Goal: Task Accomplishment & Management: Manage account settings

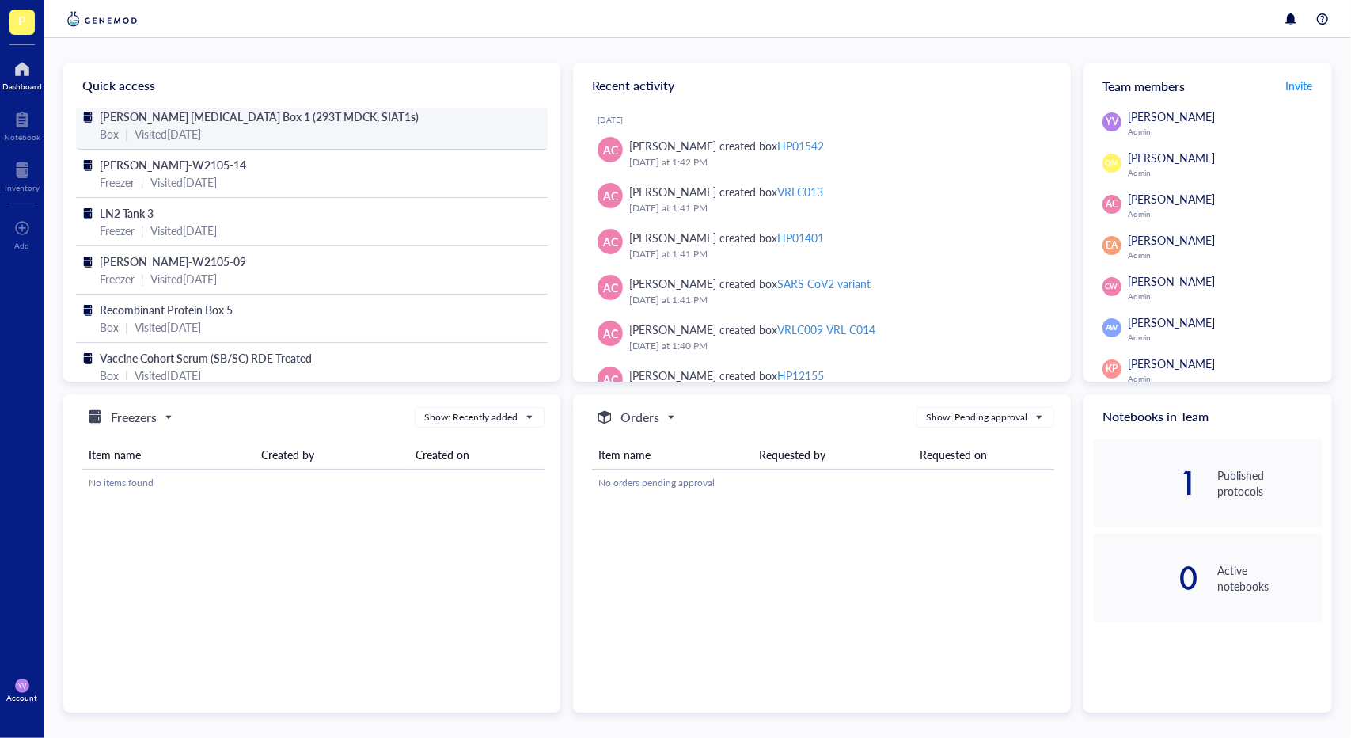
click at [323, 119] on span "[PERSON_NAME] [MEDICAL_DATA] Box 1 (293T MDCK, SIAT1s)" at bounding box center [260, 116] width 320 height 16
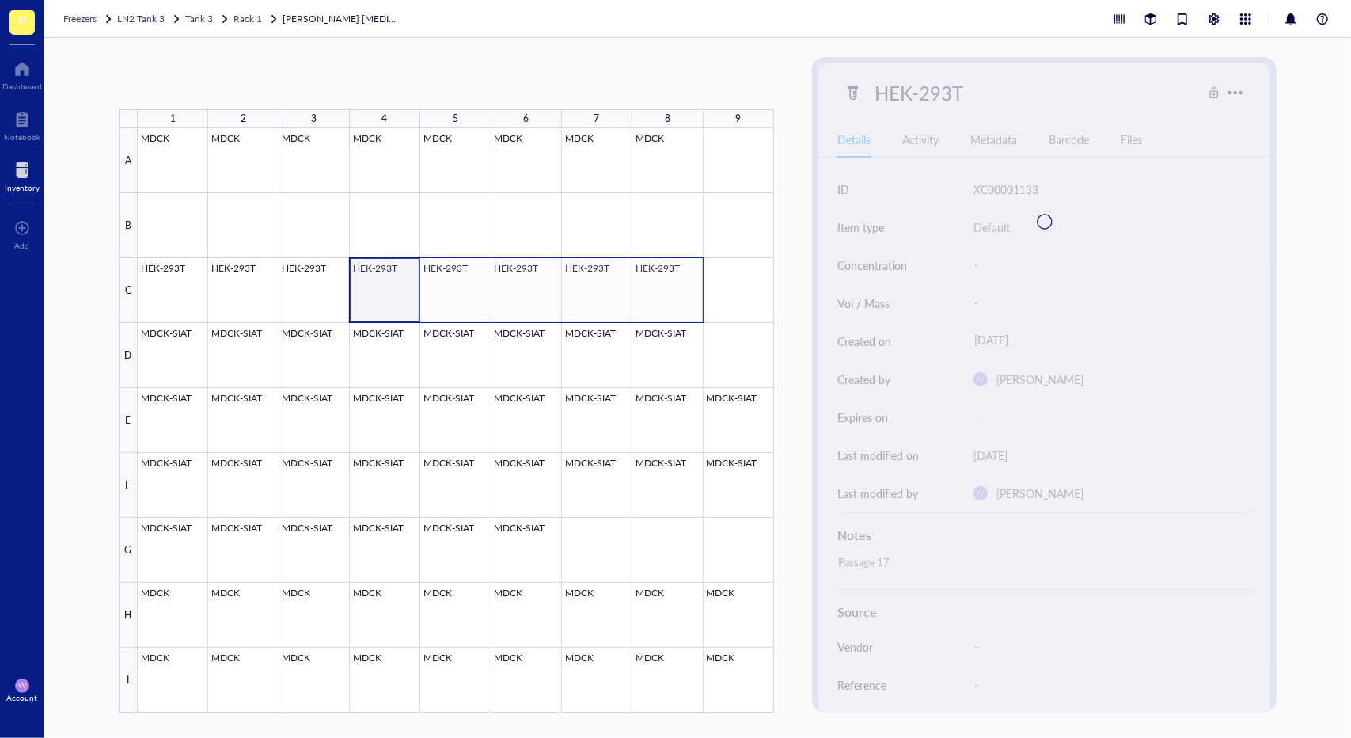
drag, startPoint x: 386, startPoint y: 278, endPoint x: 664, endPoint y: 291, distance: 278.1
click at [664, 291] on div at bounding box center [456, 420] width 636 height 584
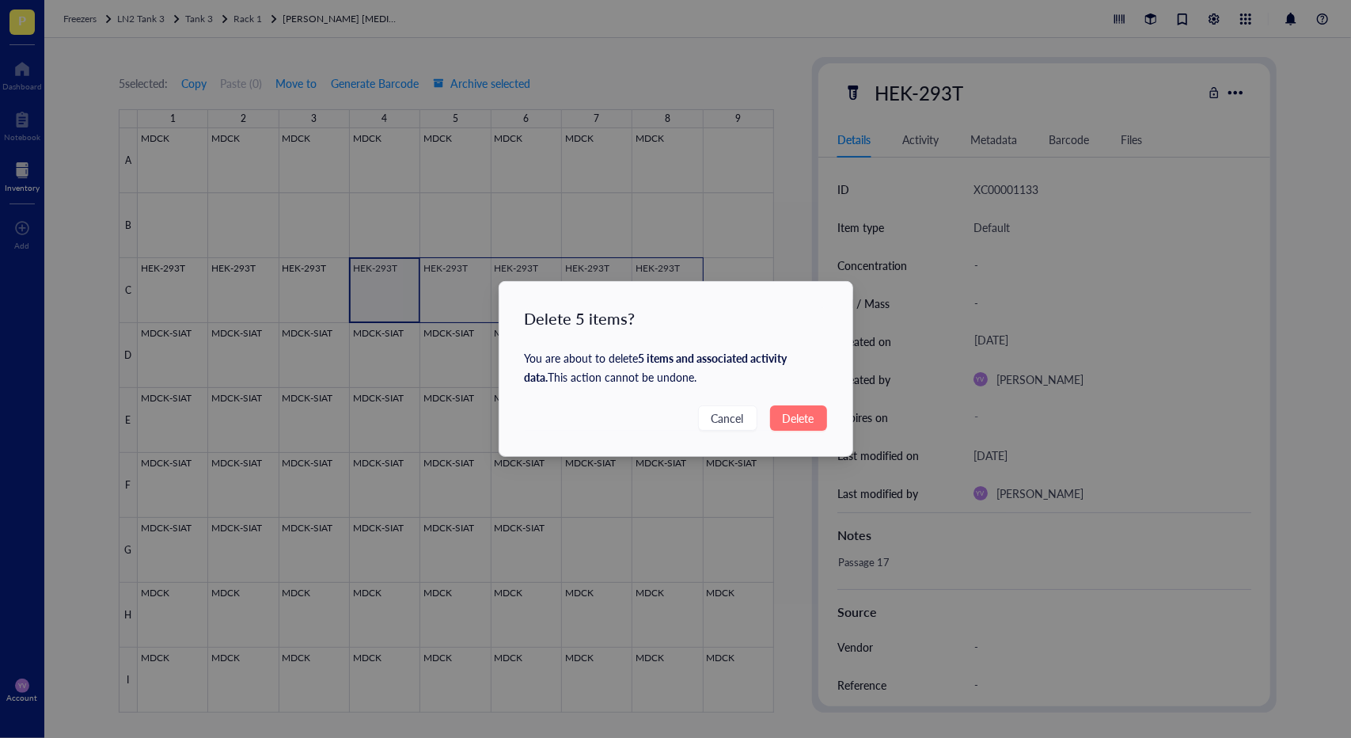
click at [803, 420] on span "Delete" at bounding box center [799, 417] width 32 height 17
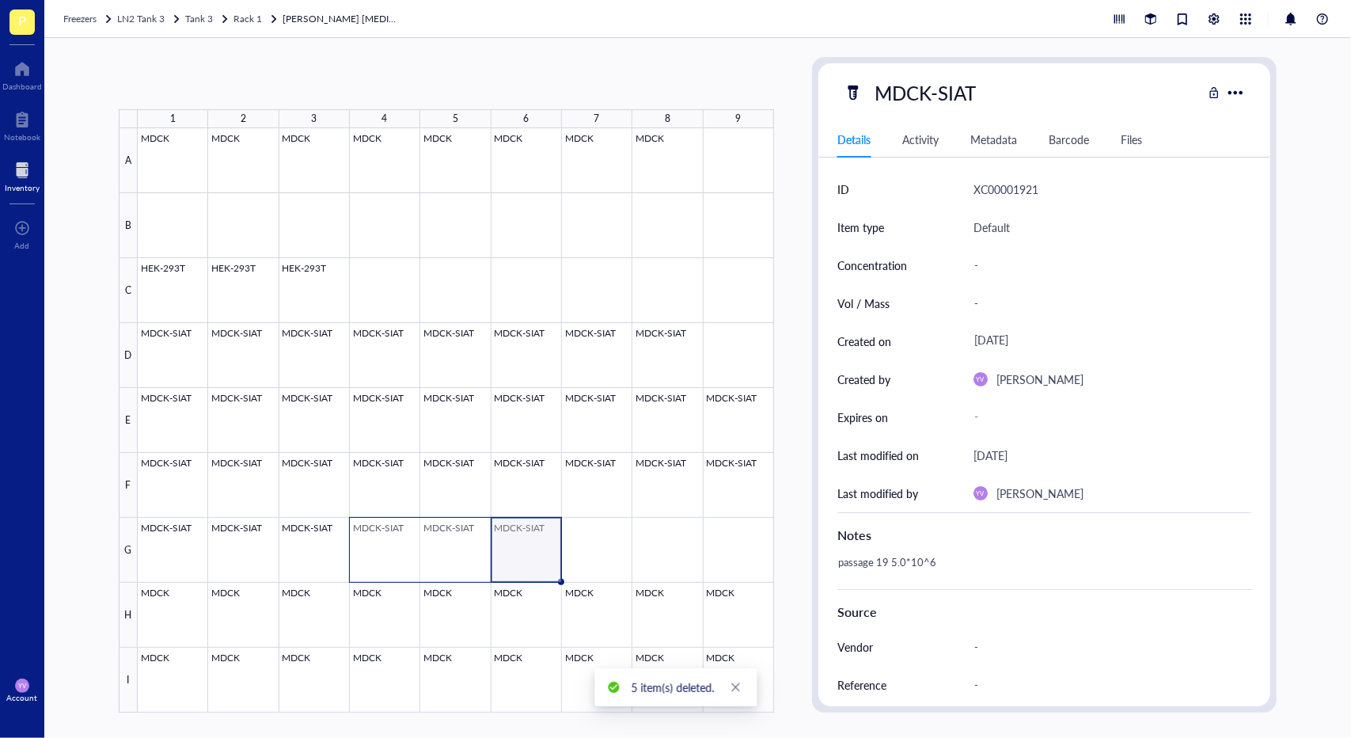
drag, startPoint x: 527, startPoint y: 530, endPoint x: 386, endPoint y: 537, distance: 141.9
click at [386, 537] on div at bounding box center [456, 420] width 636 height 584
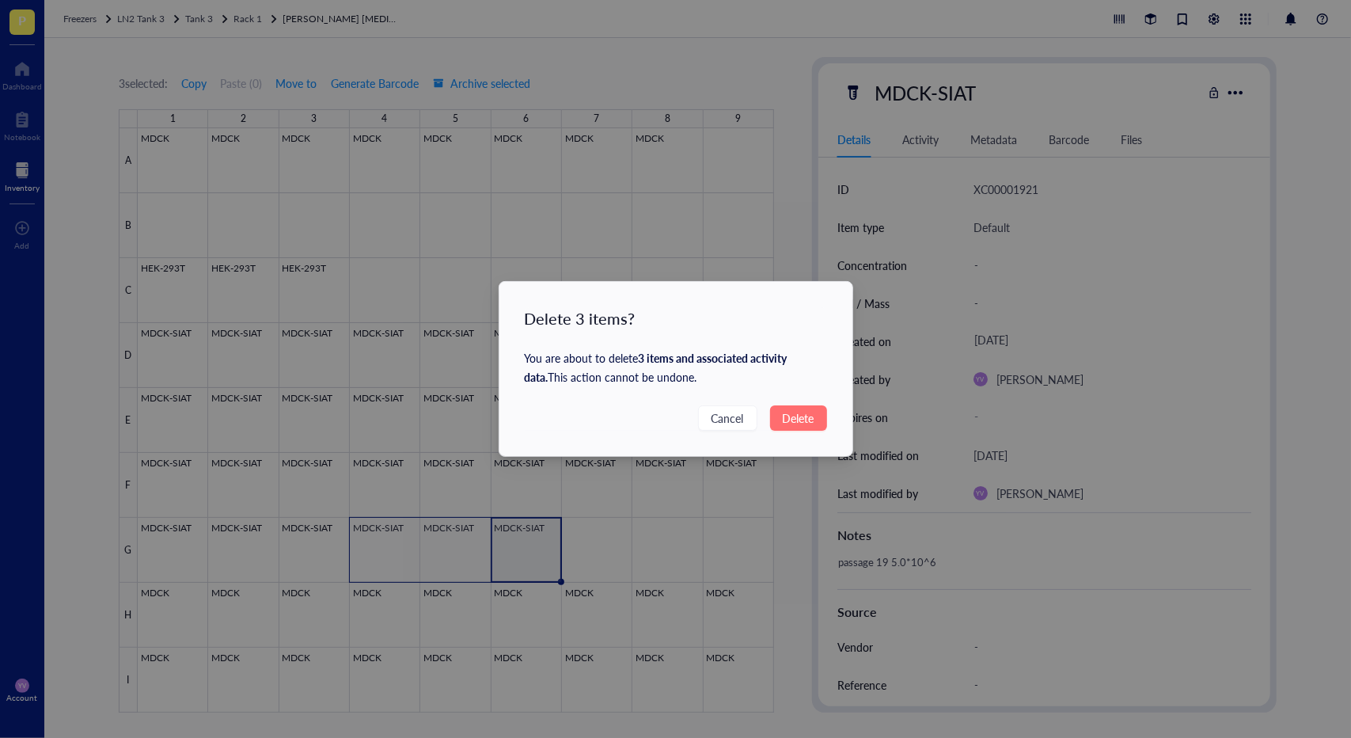
click at [809, 409] on span "Delete" at bounding box center [799, 417] width 32 height 17
click at [815, 424] on button "Delete" at bounding box center [798, 417] width 57 height 25
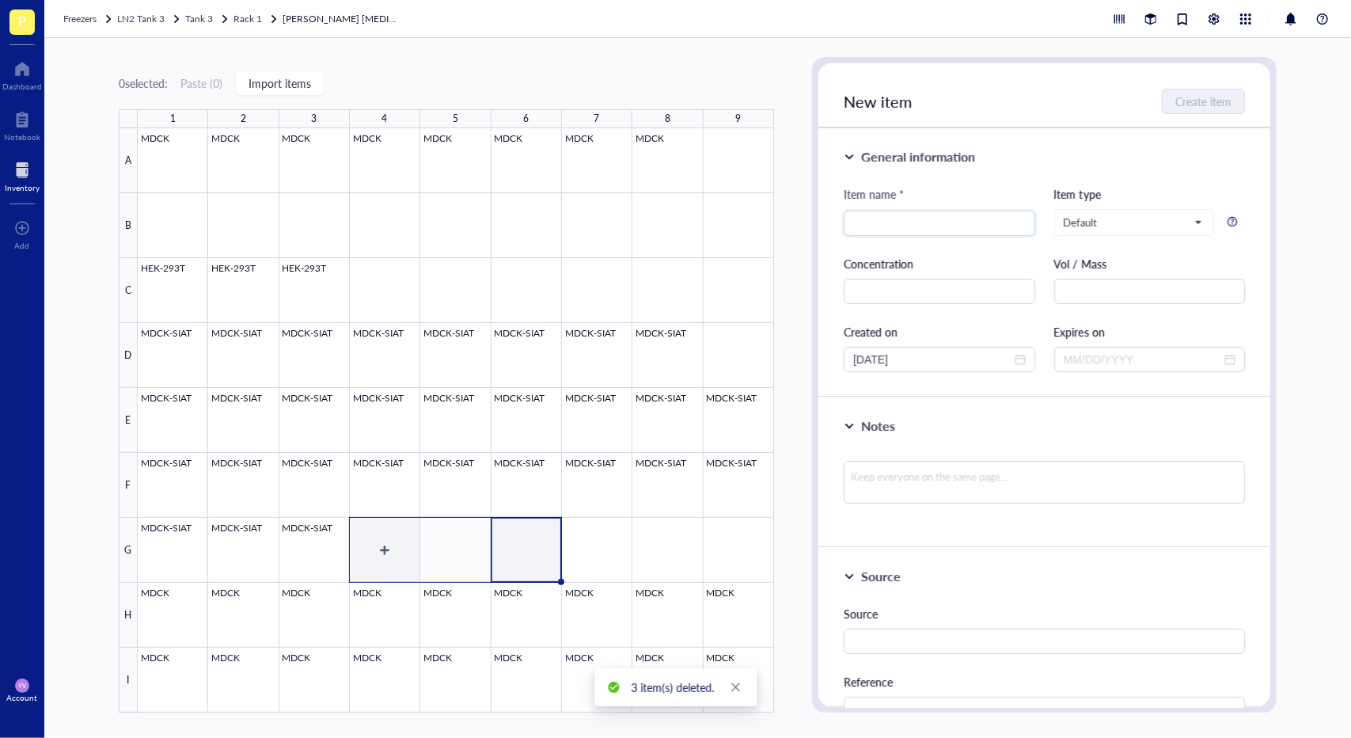
click at [335, 535] on div at bounding box center [456, 420] width 636 height 584
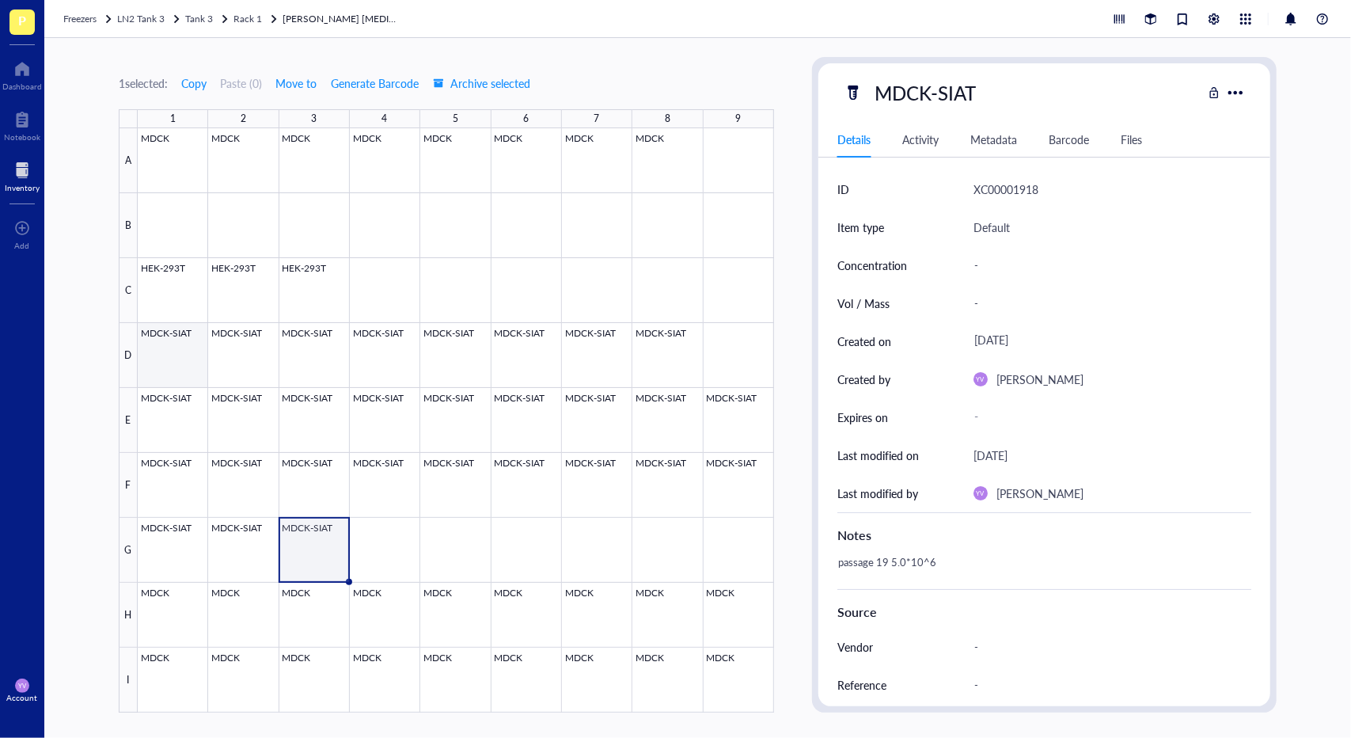
click at [184, 357] on div at bounding box center [456, 420] width 636 height 584
click at [166, 427] on div at bounding box center [456, 420] width 636 height 584
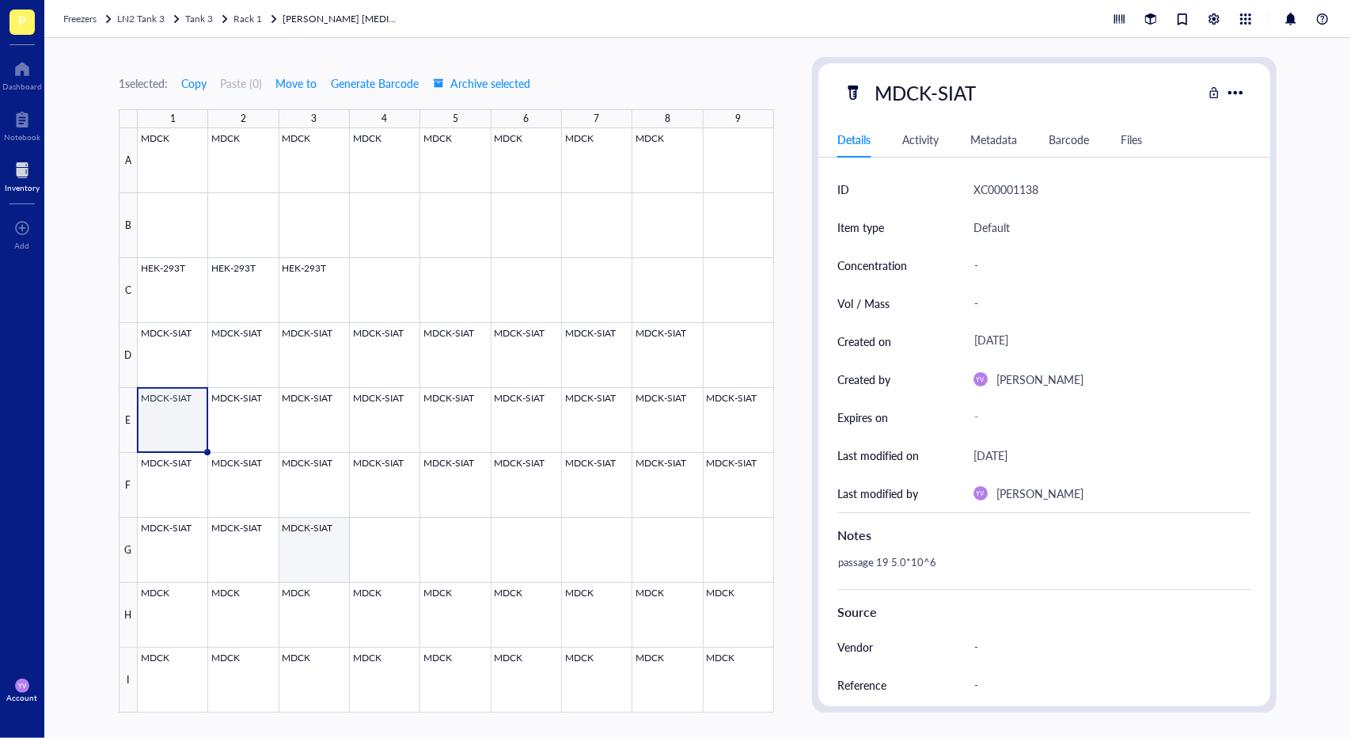
click at [312, 560] on div at bounding box center [456, 420] width 636 height 584
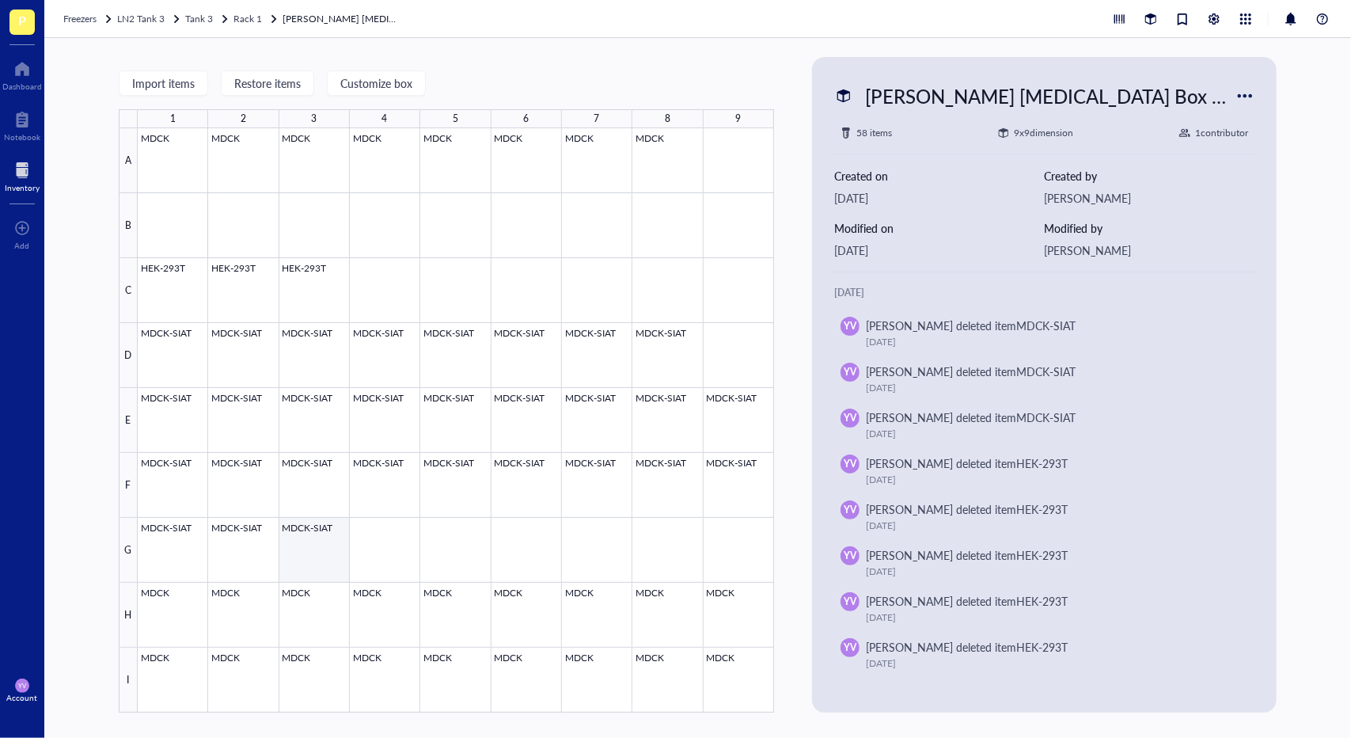
click at [301, 530] on div at bounding box center [456, 420] width 636 height 584
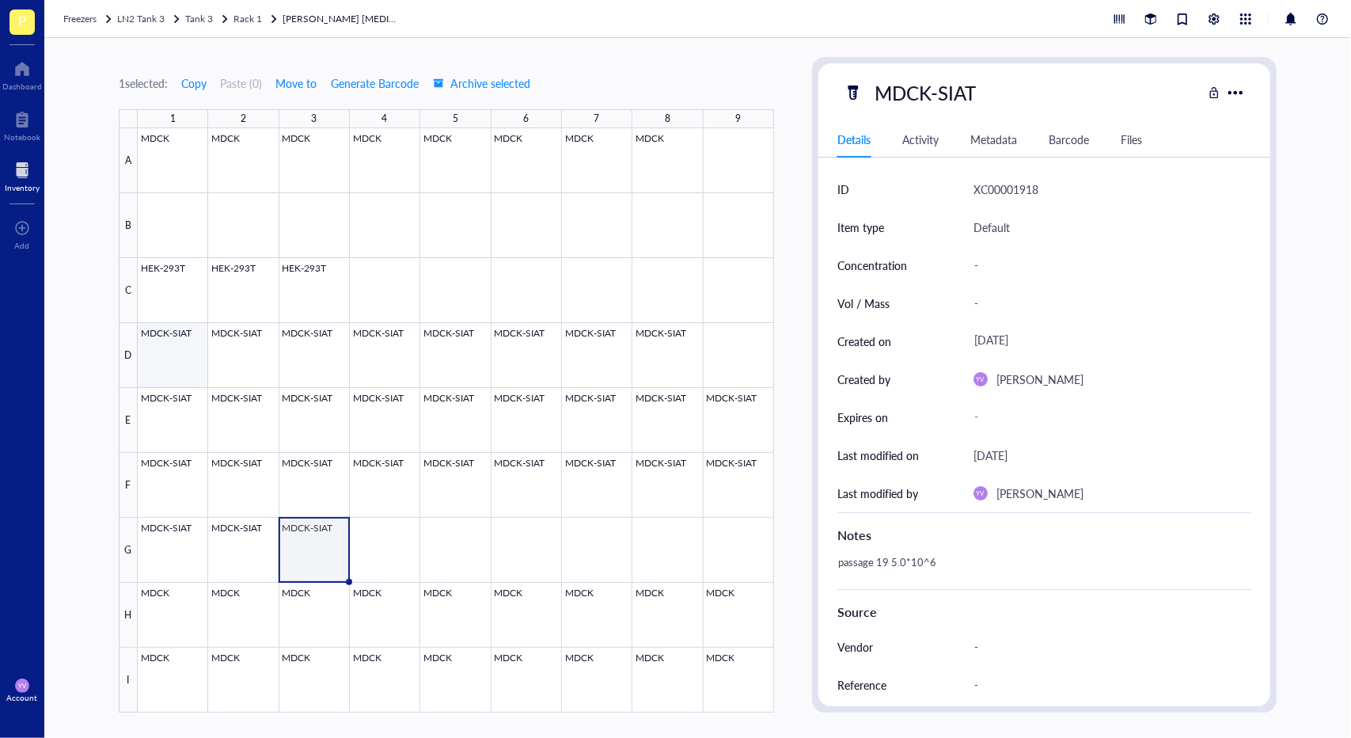
click at [168, 363] on div at bounding box center [456, 420] width 636 height 584
click at [168, 405] on div at bounding box center [456, 420] width 636 height 584
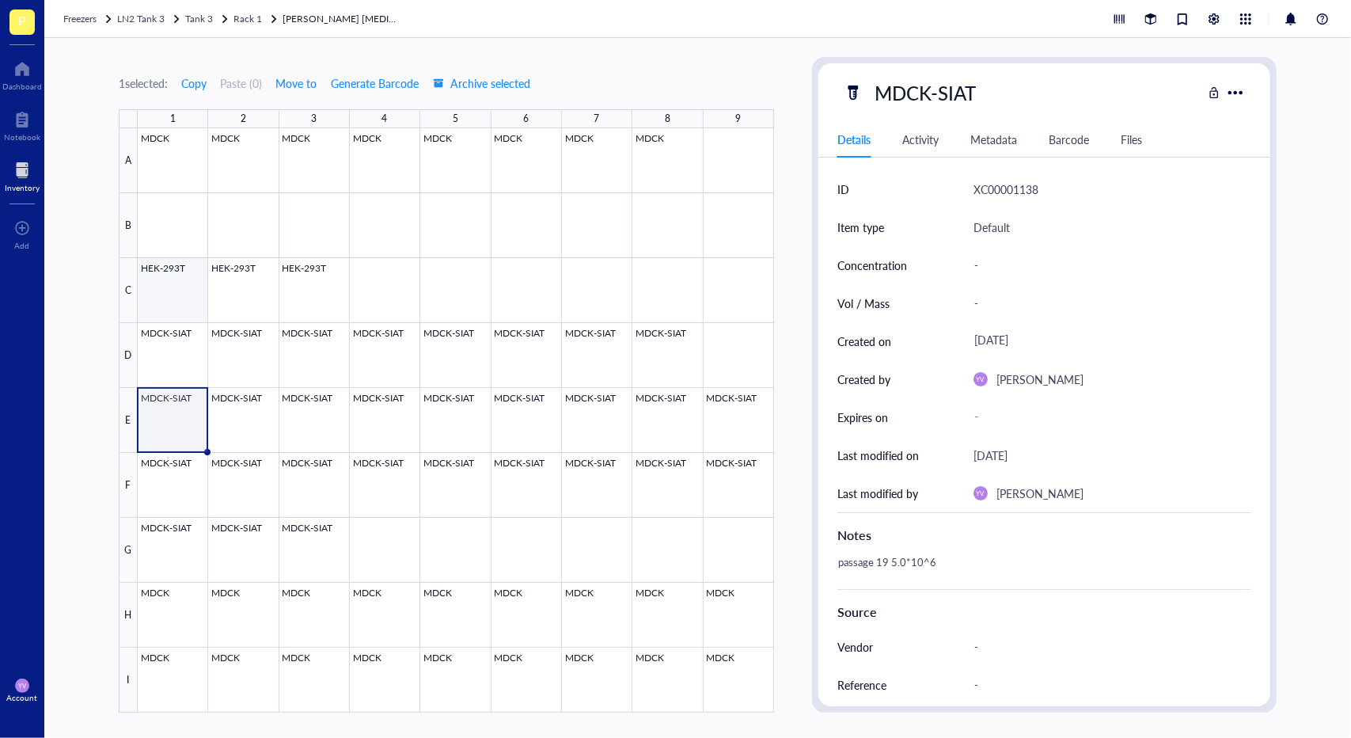
click at [155, 306] on div at bounding box center [456, 420] width 636 height 584
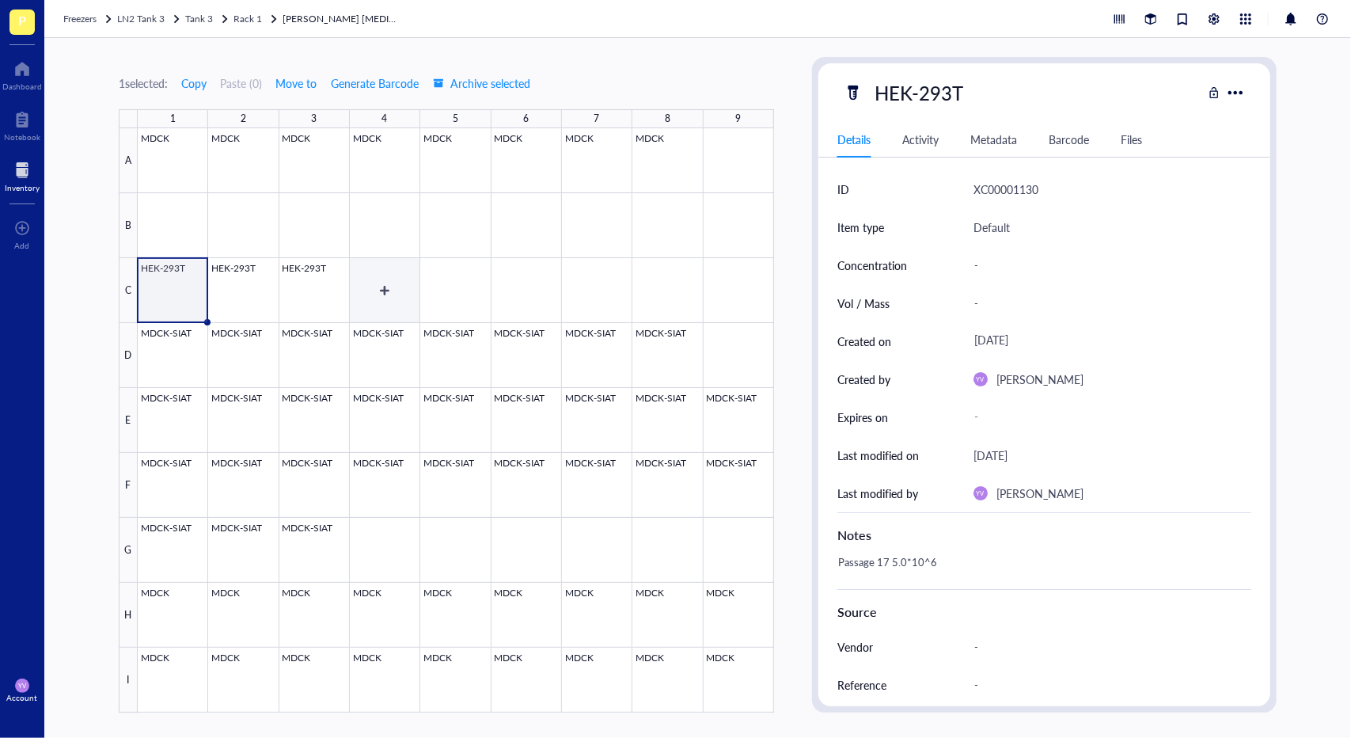
click at [312, 310] on div at bounding box center [456, 420] width 636 height 584
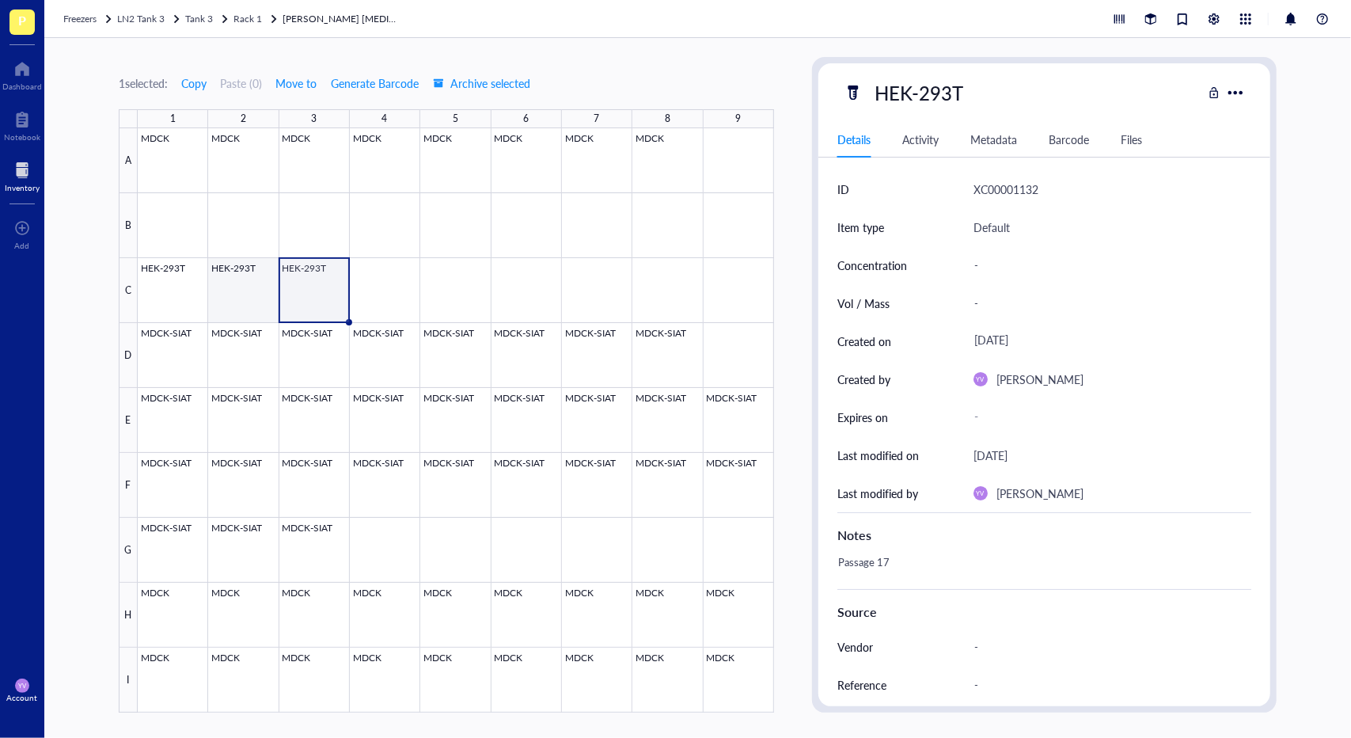
click at [260, 300] on div at bounding box center [456, 420] width 636 height 584
click at [192, 295] on div at bounding box center [456, 420] width 636 height 584
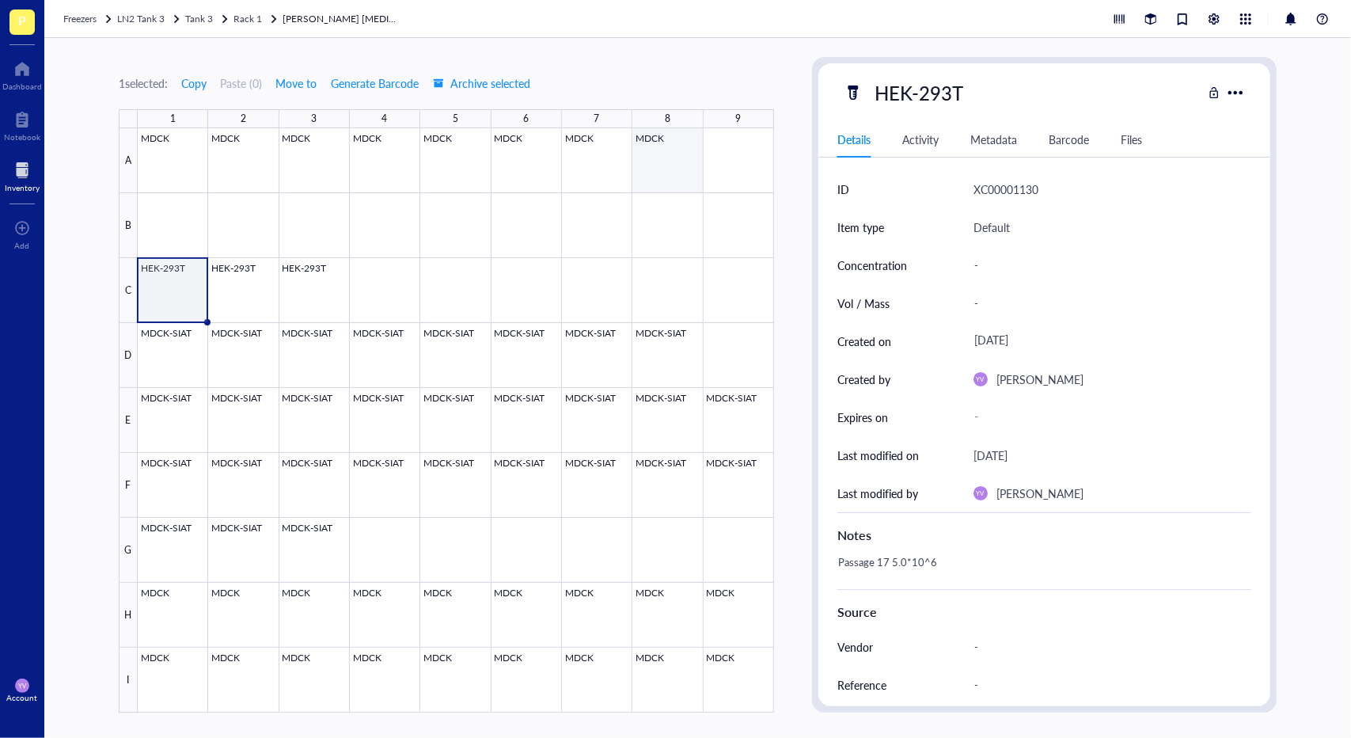
click at [667, 180] on div at bounding box center [456, 420] width 636 height 584
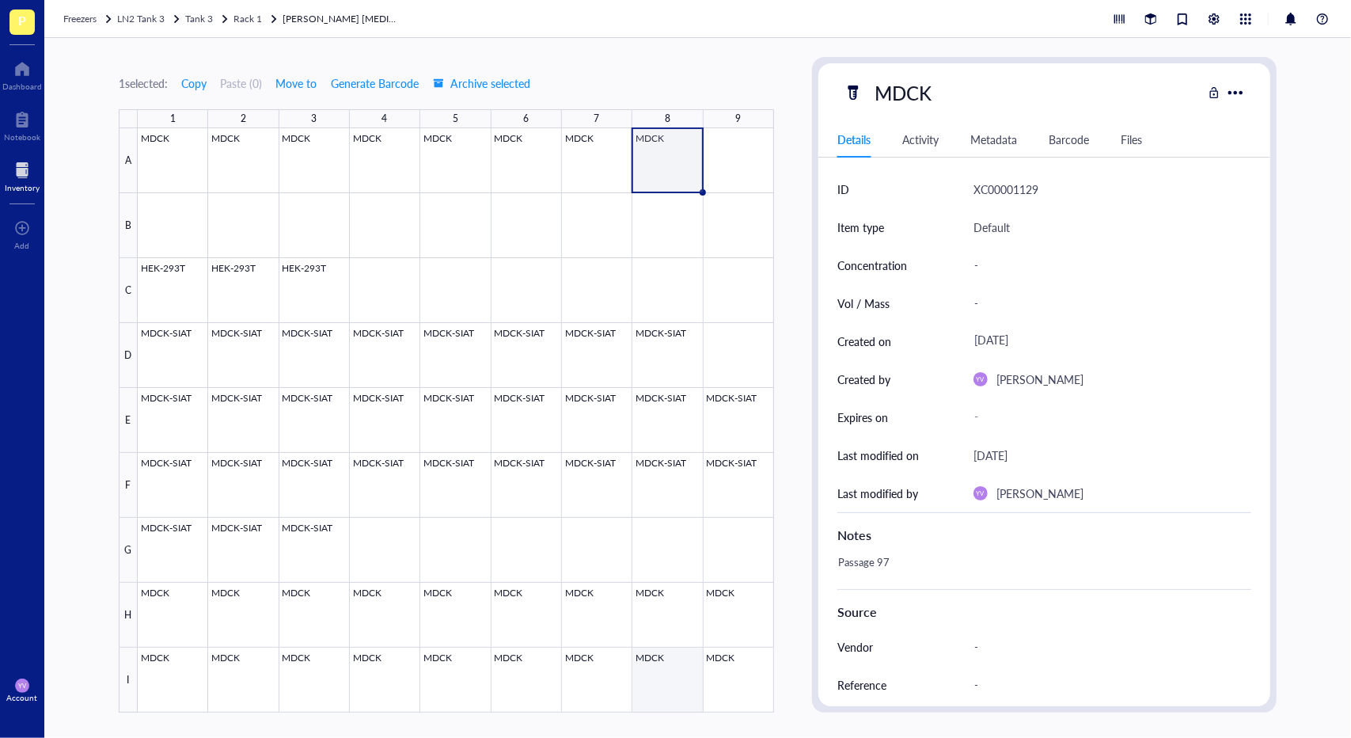
click at [743, 621] on div at bounding box center [456, 420] width 636 height 584
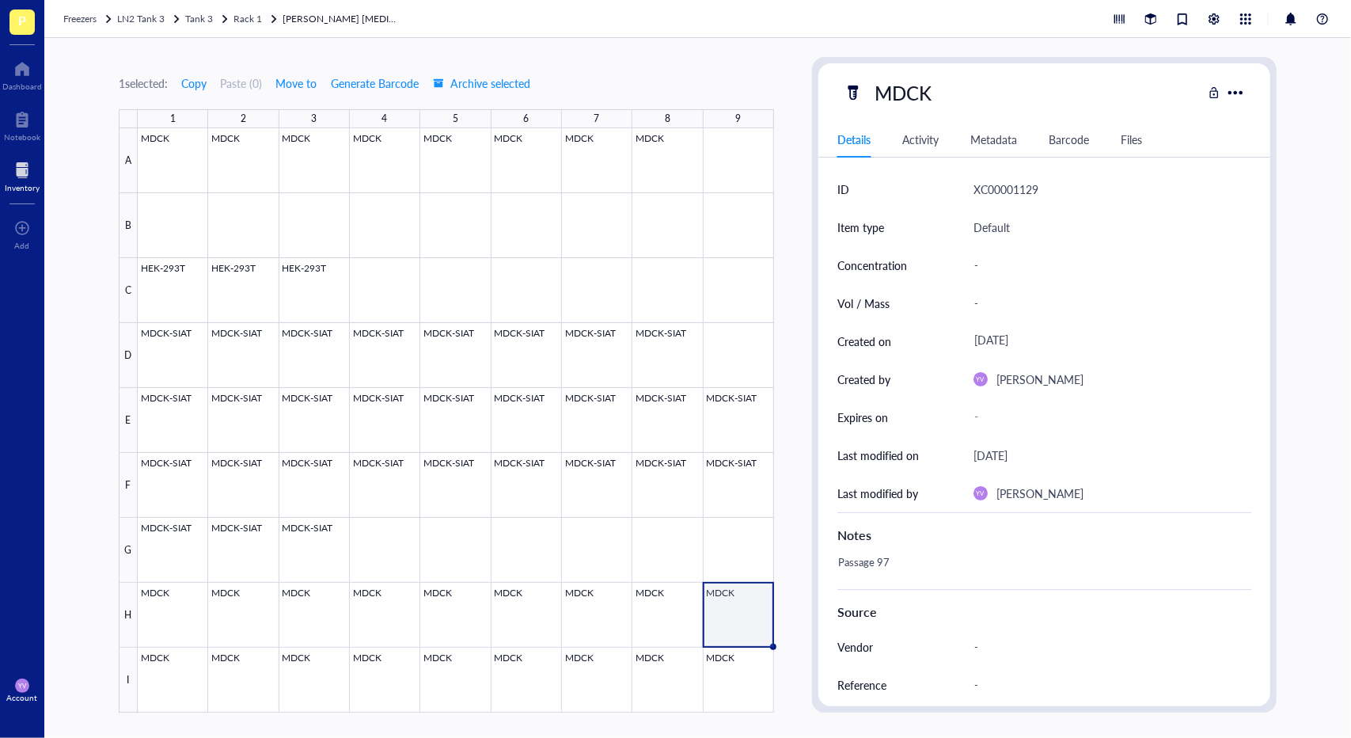
click at [751, 664] on div at bounding box center [456, 420] width 636 height 584
